Goal: Task Accomplishment & Management: Complete application form

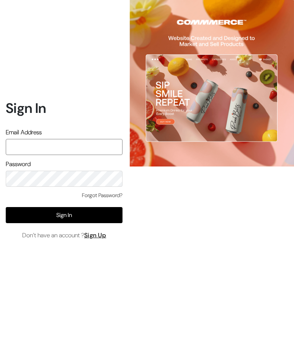
click at [93, 155] on input "text" at bounding box center [64, 147] width 117 height 16
type input "Inthepottershands.com@gmail.com"
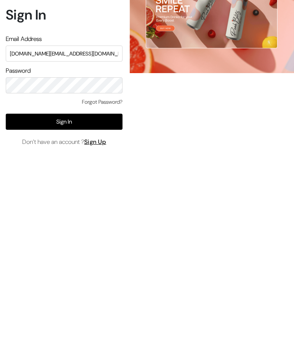
click at [97, 207] on button "Sign In" at bounding box center [64, 215] width 117 height 16
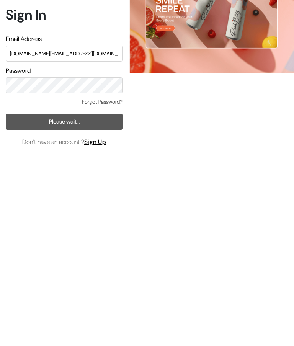
scroll to position [31, 0]
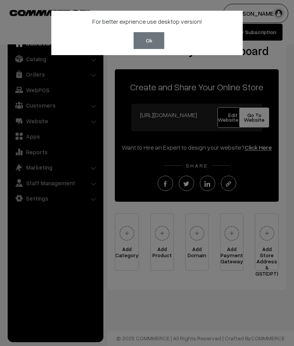
click at [152, 41] on button "Ok" at bounding box center [149, 40] width 31 height 17
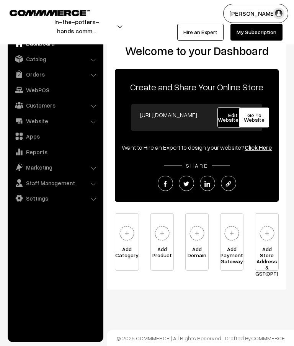
click at [232, 115] on span "Edit Website" at bounding box center [233, 117] width 30 height 11
click at [256, 118] on span "Go To Website" at bounding box center [254, 117] width 21 height 11
click at [91, 57] on link "Catalog" at bounding box center [55, 59] width 91 height 14
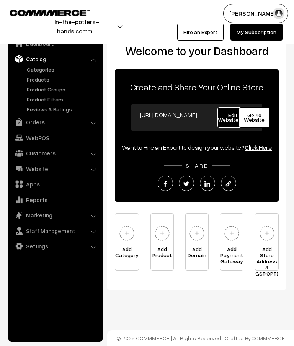
click at [51, 69] on link "Categories" at bounding box center [63, 70] width 76 height 8
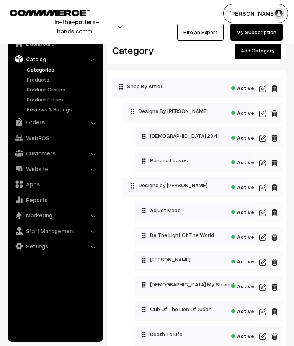
click at [267, 45] on link "Add Category" at bounding box center [258, 50] width 46 height 17
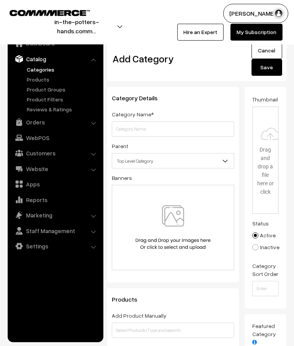
click at [199, 127] on input "text" at bounding box center [173, 128] width 123 height 15
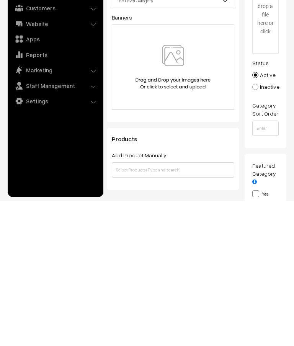
scroll to position [17, 0]
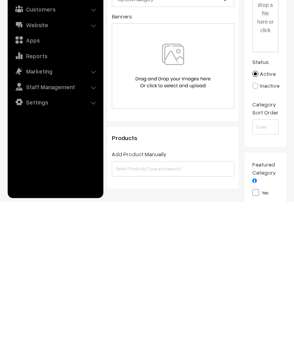
type input "Customised Products"
click at [205, 306] on input "text" at bounding box center [173, 313] width 123 height 15
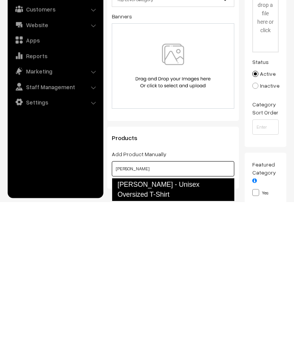
click at [204, 323] on link "Joshua - Unisex Oversized T-Shirt" at bounding box center [173, 334] width 123 height 23
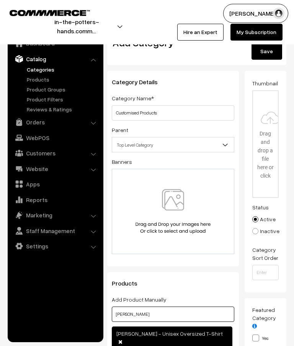
scroll to position [0, 0]
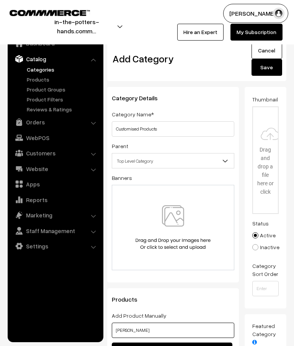
type input "Joshua"
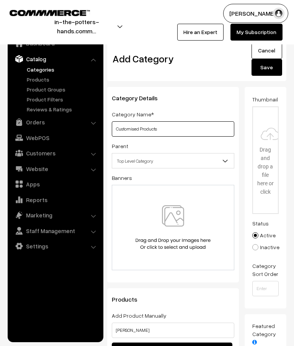
click at [136, 130] on input "Customised Products" at bounding box center [173, 128] width 123 height 15
click at [175, 129] on input "Customized Products" at bounding box center [173, 128] width 123 height 15
type input "Customized Designs"
click at [267, 138] on input "file" at bounding box center [265, 160] width 25 height 106
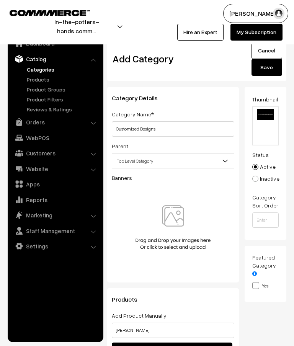
click at [262, 127] on input "file" at bounding box center [265, 126] width 25 height 38
type input "C:\fakepath\Banners- thumbnails.png"
click at [268, 70] on button "Save" at bounding box center [267, 67] width 31 height 17
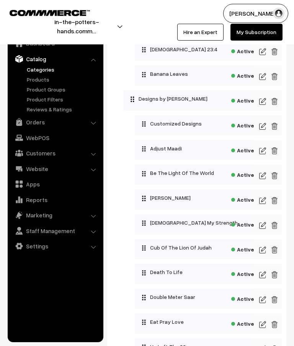
scroll to position [86, 0]
